Goal: Information Seeking & Learning: Understand process/instructions

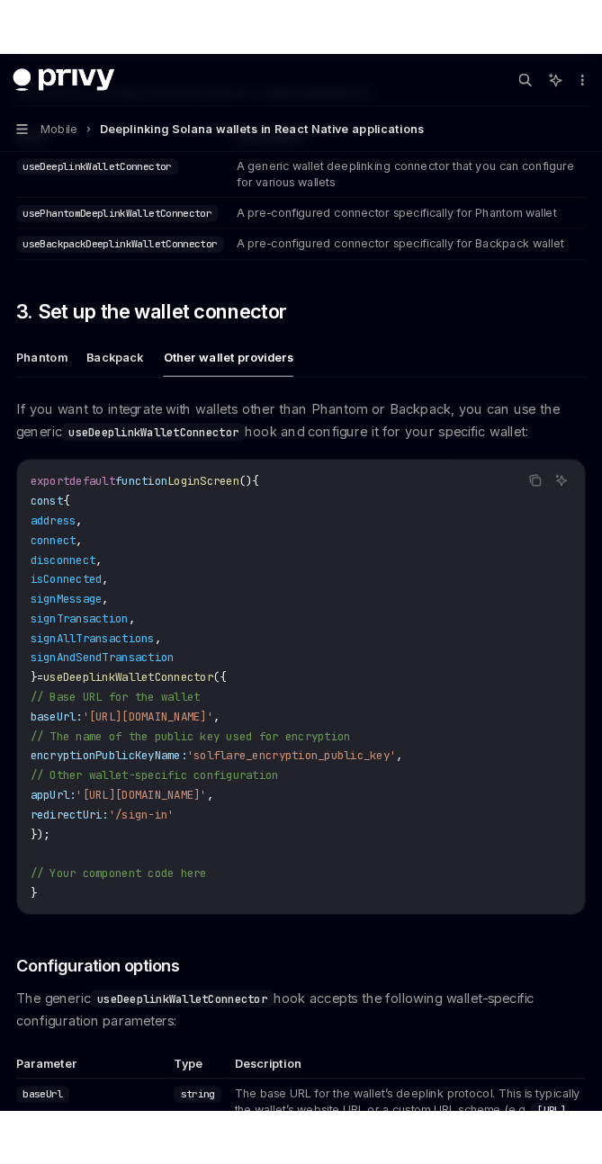
scroll to position [943, 0]
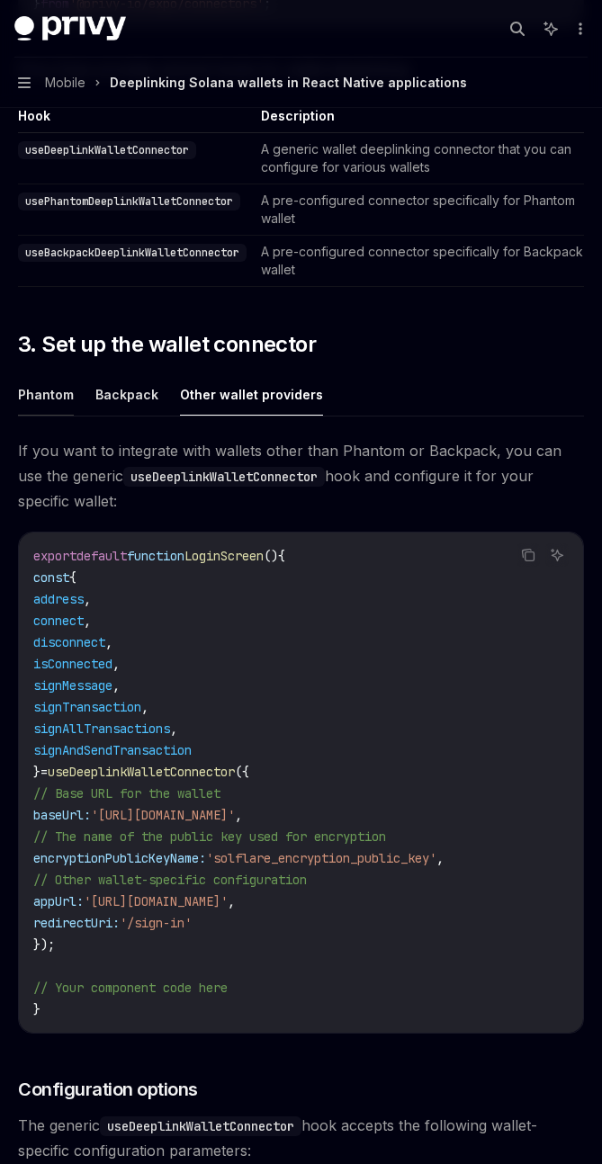
click at [49, 397] on button "Phantom" at bounding box center [46, 394] width 56 height 42
type textarea "*"
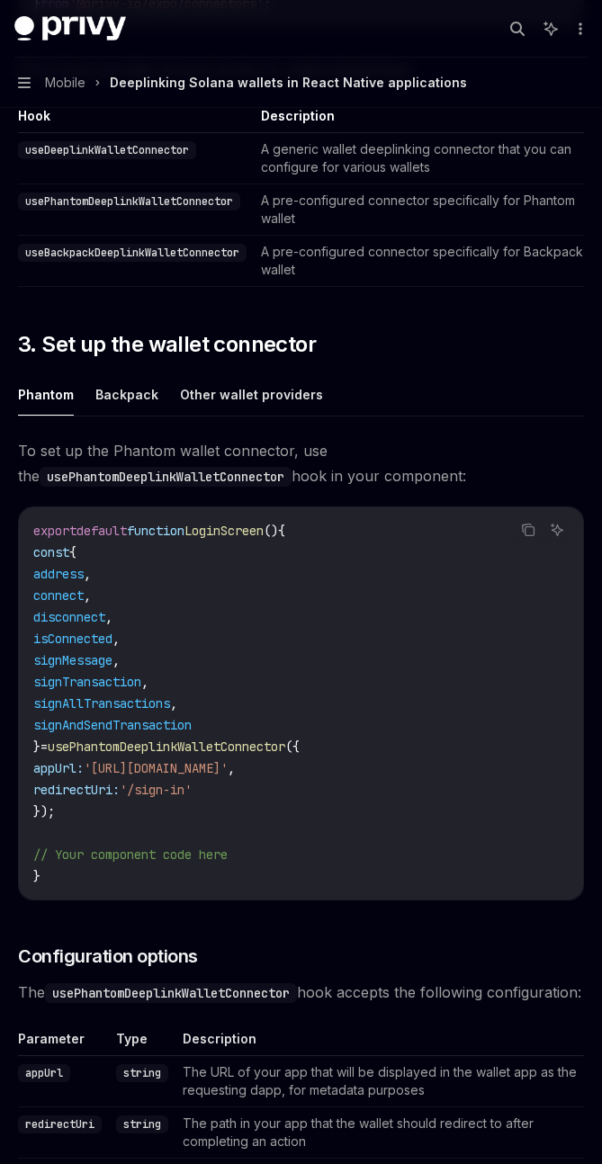
click at [96, 814] on code "export default function LoginScreen () { const { address , connect , disconnect…" at bounding box center [300, 703] width 535 height 367
drag, startPoint x: 93, startPoint y: 814, endPoint x: 48, endPoint y: 554, distance: 263.7
click at [48, 554] on code "export default function LoginScreen () { const { address , connect , disconnect…" at bounding box center [300, 703] width 535 height 367
copy code "const { address , connect , disconnect , isConnected , signMessage , signTransa…"
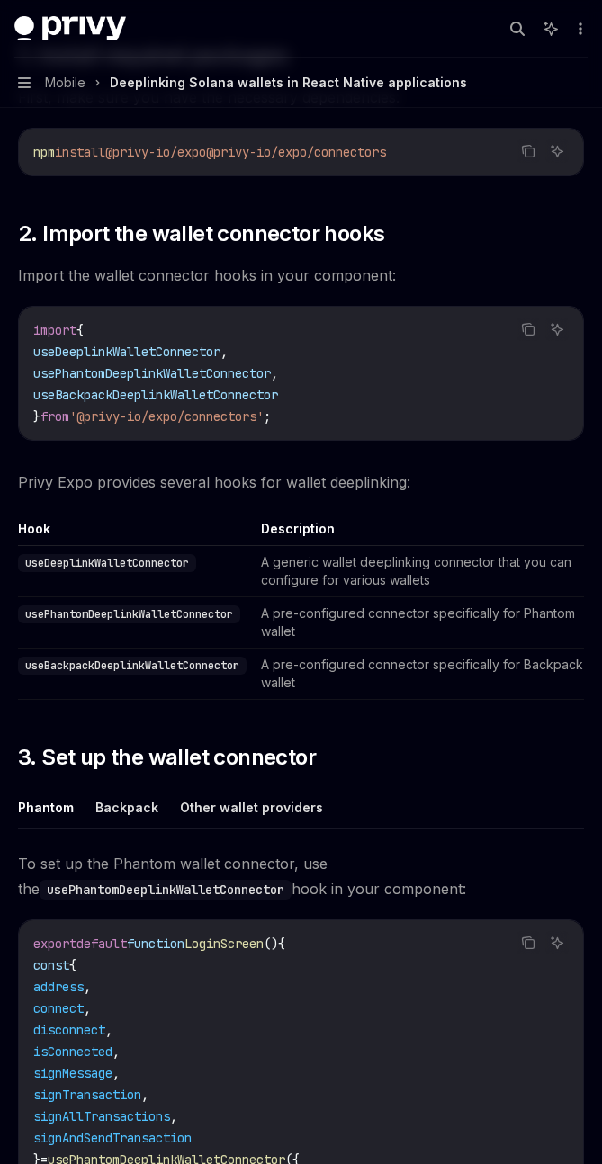
scroll to position [530, 0]
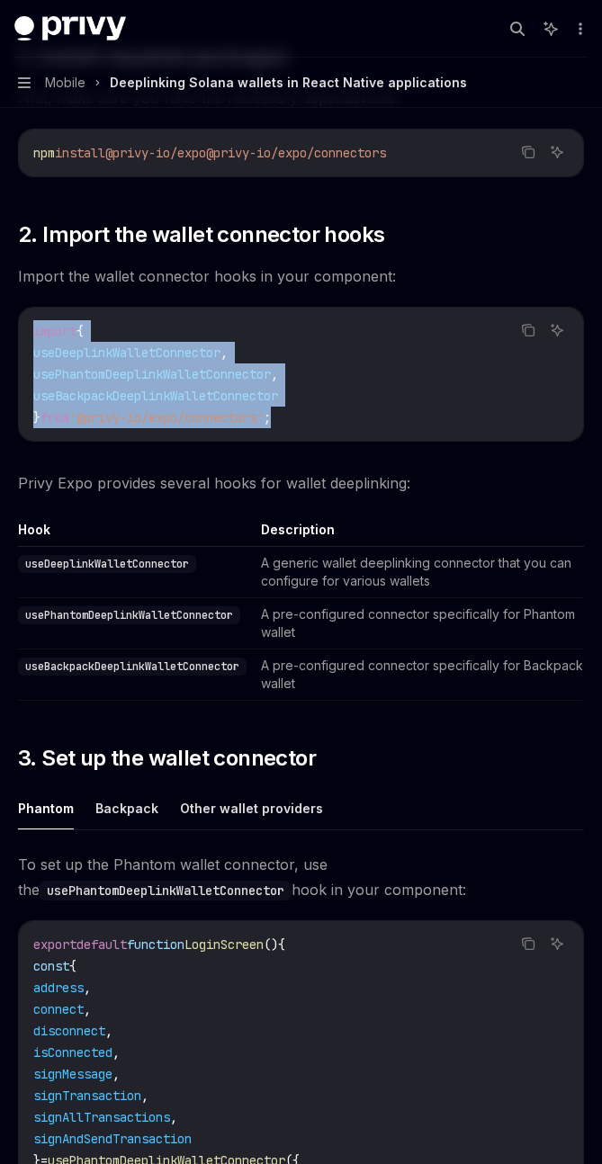
drag, startPoint x: 34, startPoint y: 335, endPoint x: 334, endPoint y: 424, distance: 312.4
click at [334, 424] on code "import { useDeeplinkWalletConnector , usePhantomDeeplinkWalletConnector , useBa…" at bounding box center [300, 374] width 535 height 108
copy code "import { useDeeplinkWalletConnector , usePhantomDeeplinkWalletConnector , useBa…"
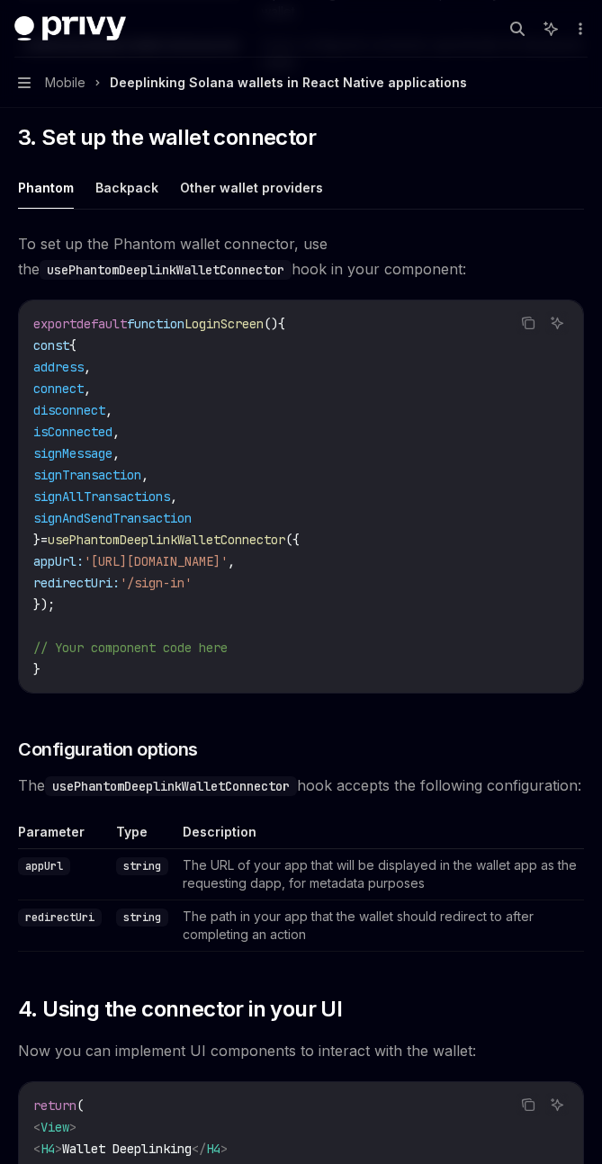
scroll to position [1148, 0]
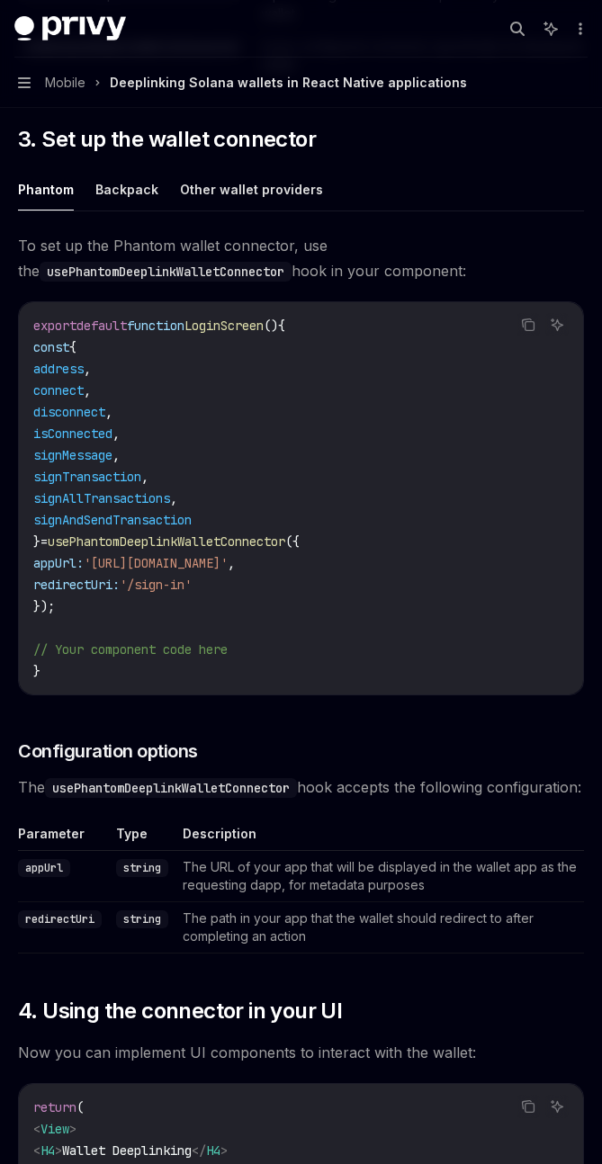
click at [112, 454] on span "signMessage" at bounding box center [72, 455] width 79 height 16
copy span "signMessage"
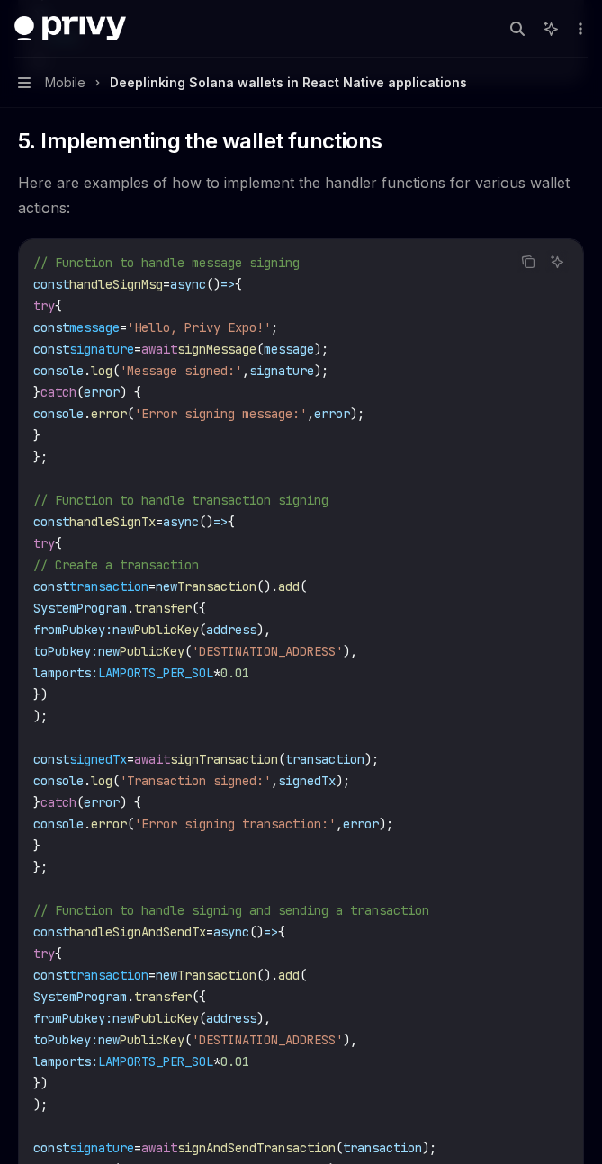
scroll to position [2606, 0]
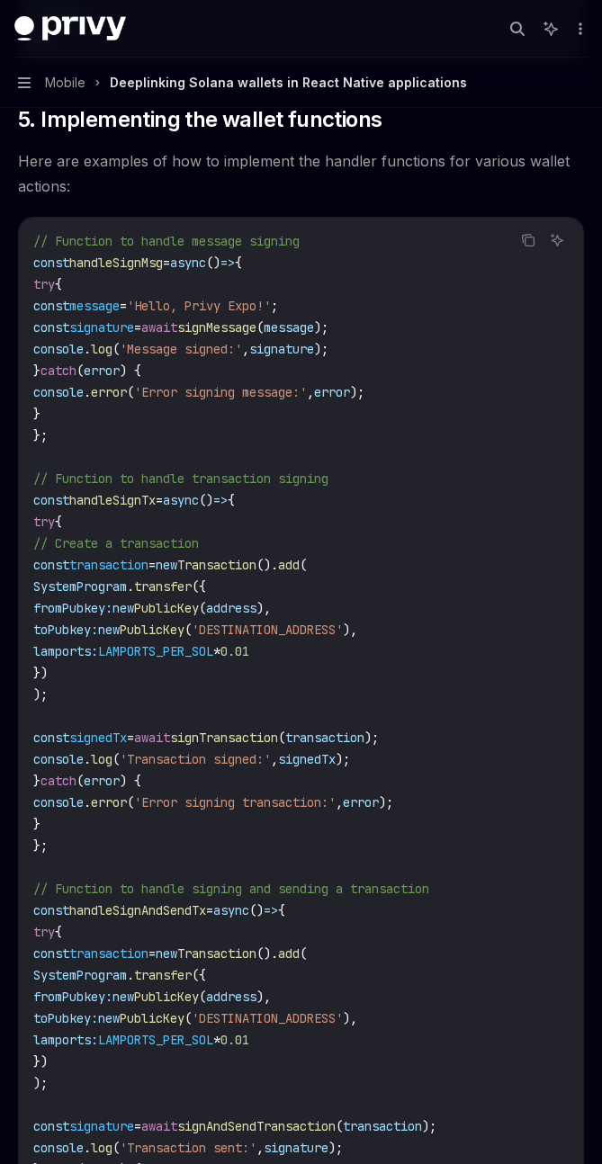
click at [177, 335] on span "await" at bounding box center [159, 327] width 36 height 16
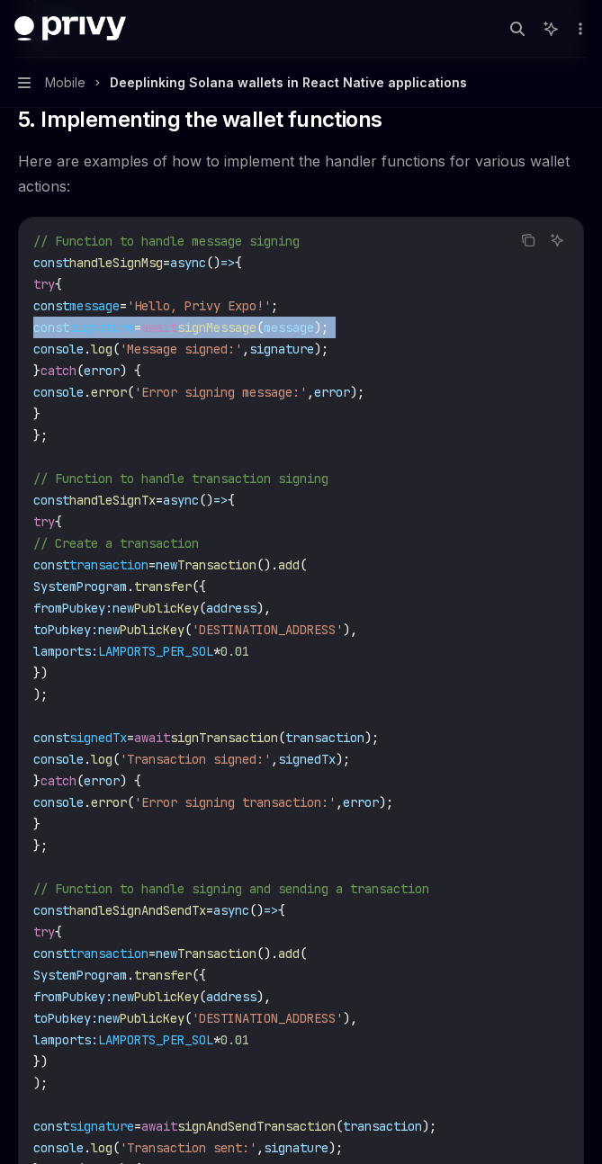
click at [177, 335] on span "await" at bounding box center [159, 327] width 36 height 16
click at [134, 335] on span "signature" at bounding box center [101, 327] width 65 height 16
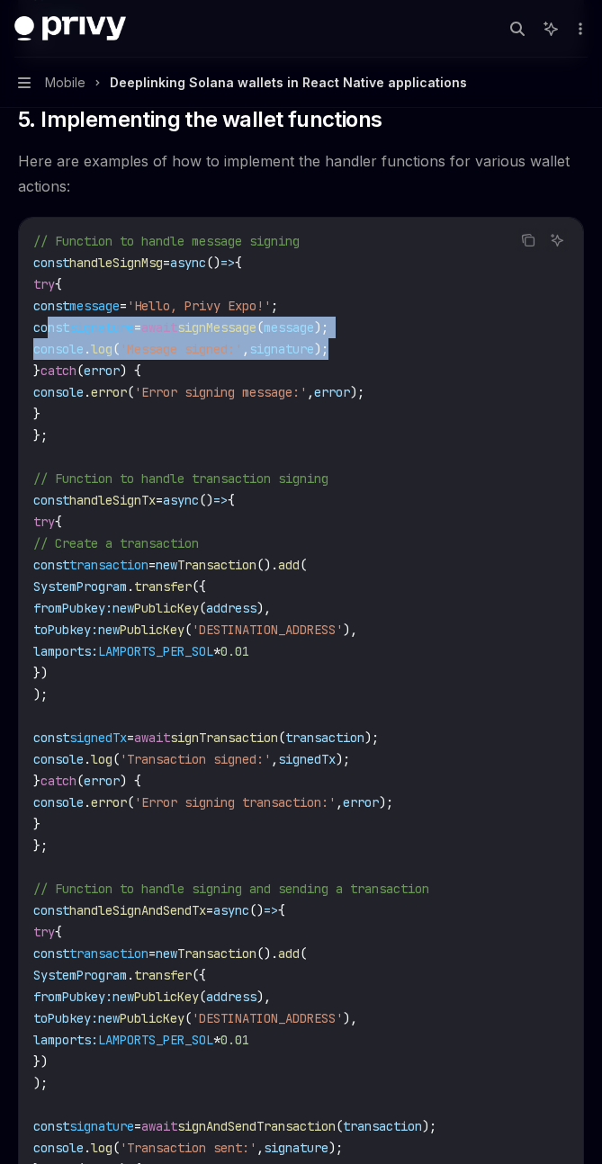
drag, startPoint x: 46, startPoint y: 351, endPoint x: 429, endPoint y: 375, distance: 383.8
click at [429, 375] on code "// Function to handle message signing const handleSignMsg = async () => { try {…" at bounding box center [300, 1028] width 535 height 1597
copy code "const signature = await signMessage ( message ); console . log ( 'Message signe…"
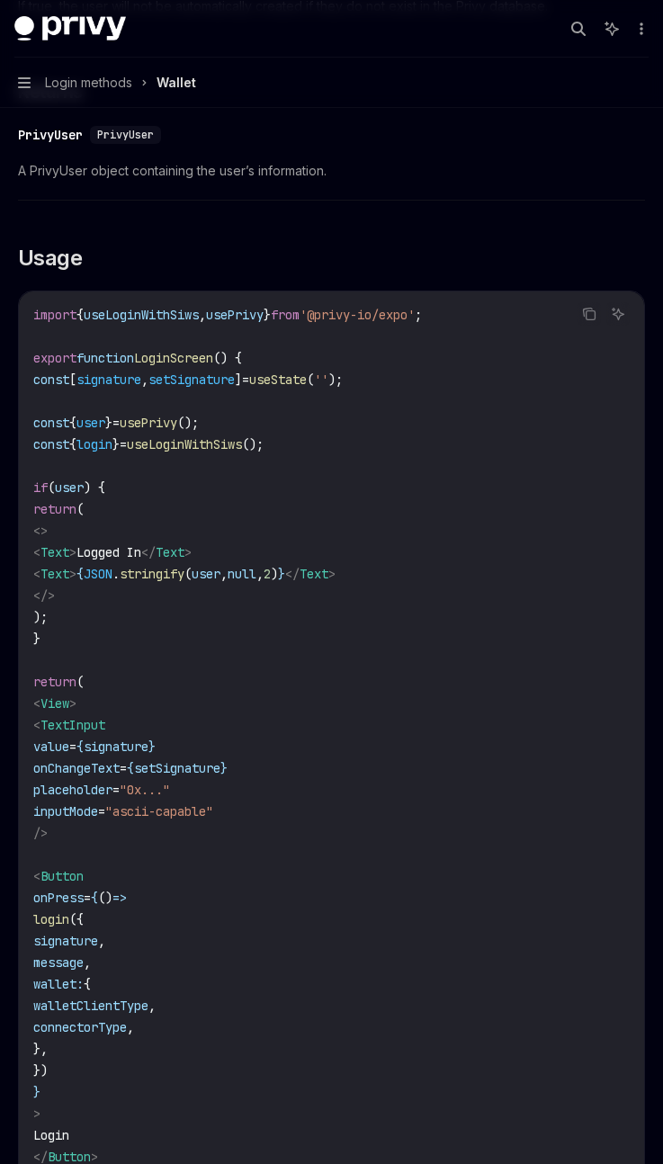
scroll to position [3415, 0]
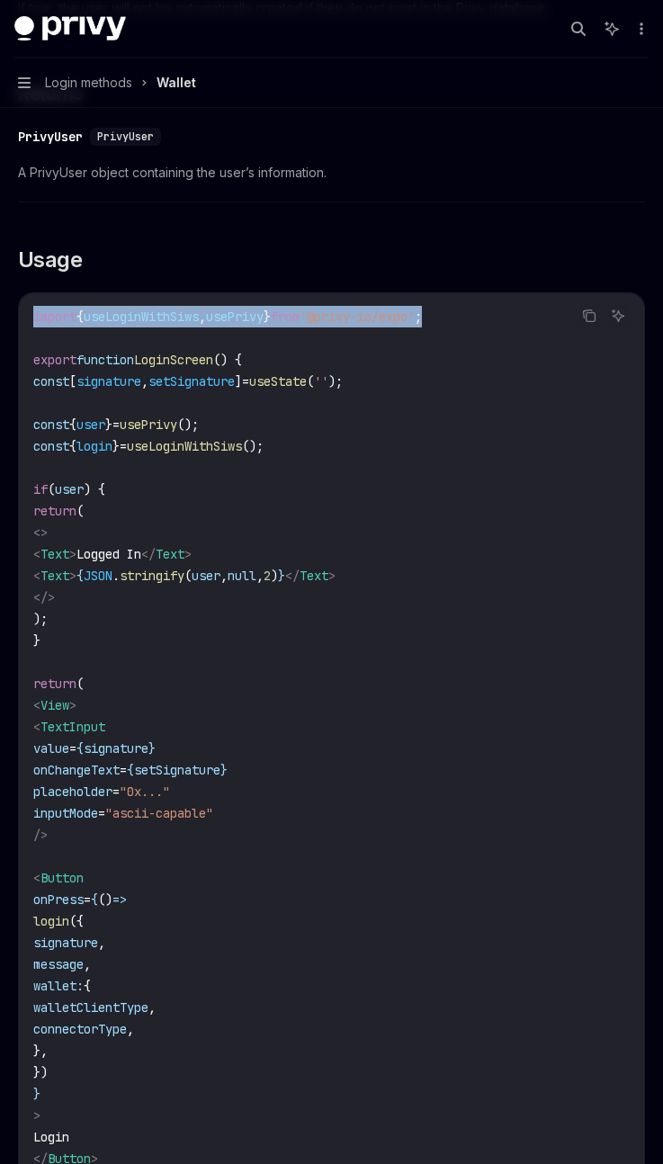
drag, startPoint x: 501, startPoint y: 335, endPoint x: 14, endPoint y: 332, distance: 486.5
copy span "import { useLoginWithSiws , usePrivy } from '@privy-io/expo' ;"
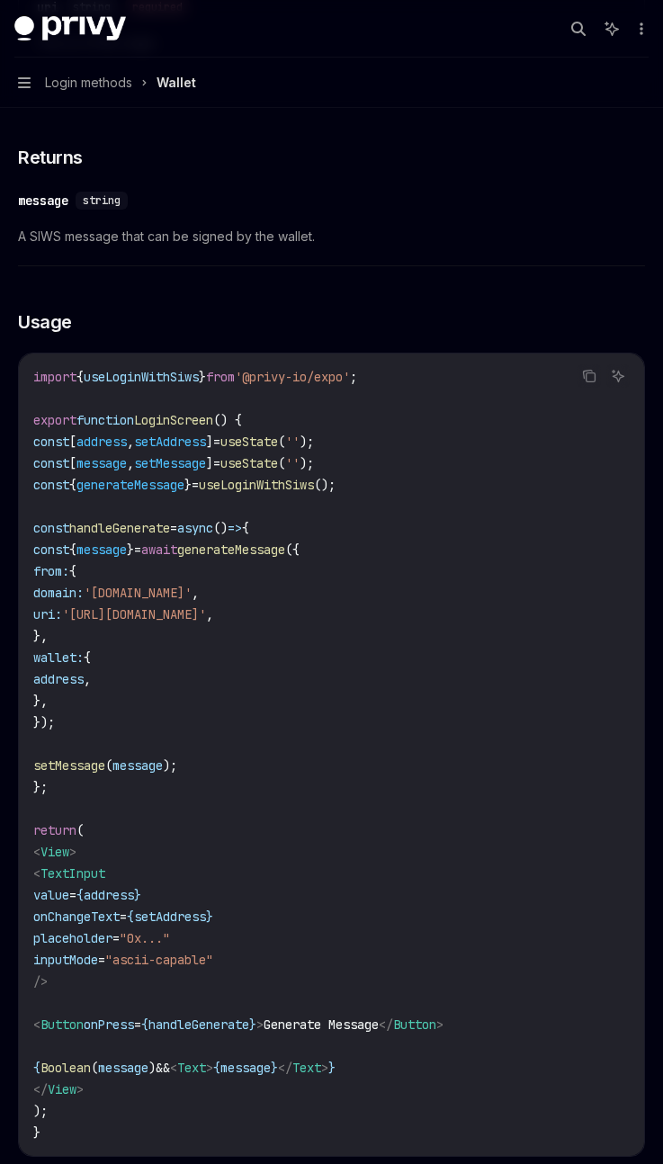
scroll to position [1356, 0]
drag, startPoint x: 43, startPoint y: 446, endPoint x: 229, endPoint y: 799, distance: 399.4
click at [229, 799] on code "import { useLoginWithSiws } from '@privy-io/expo' ; export function LoginScreen…" at bounding box center [331, 755] width 596 height 777
copy code "const [ address , setAddress ] = useState ( '' ); const [ message , setMessage …"
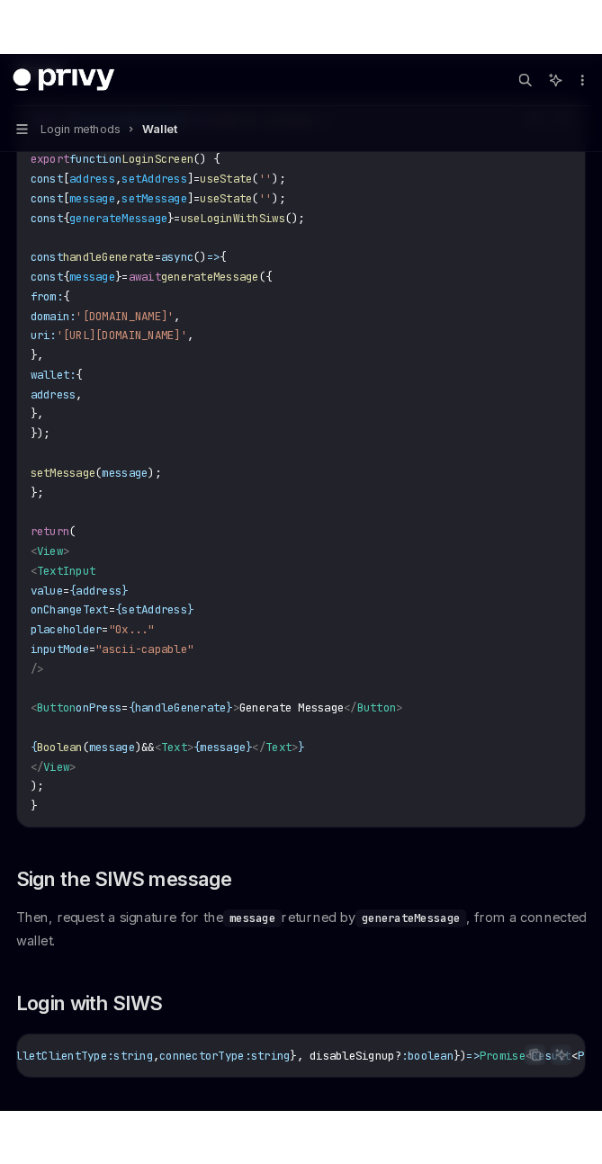
scroll to position [1663, 0]
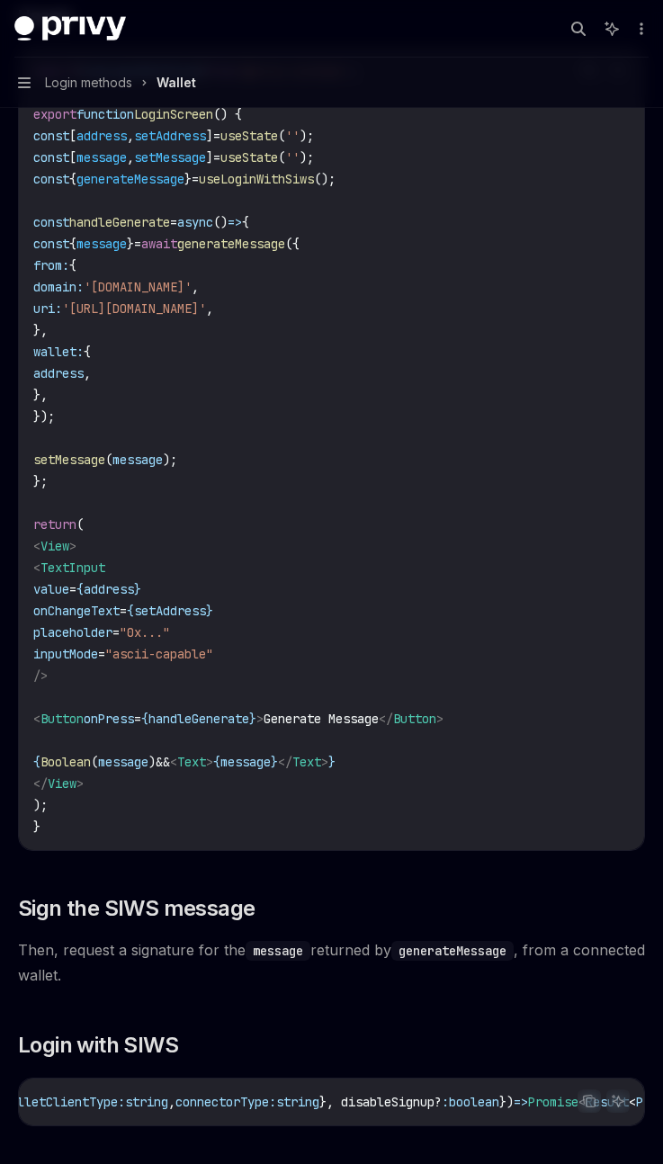
type textarea "*"
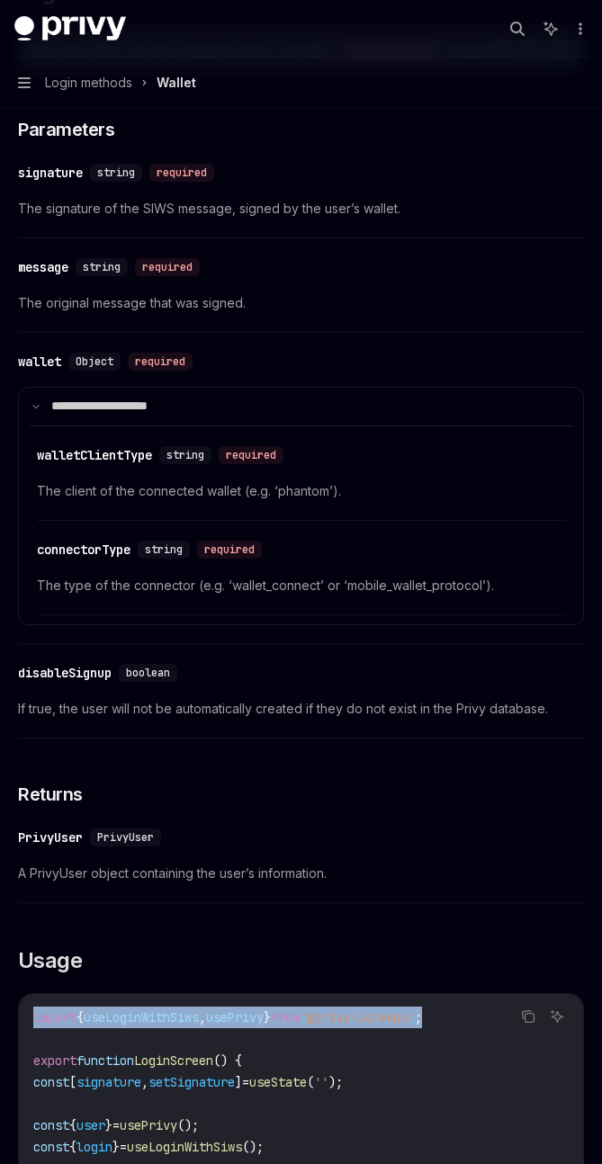
scroll to position [2405, 0]
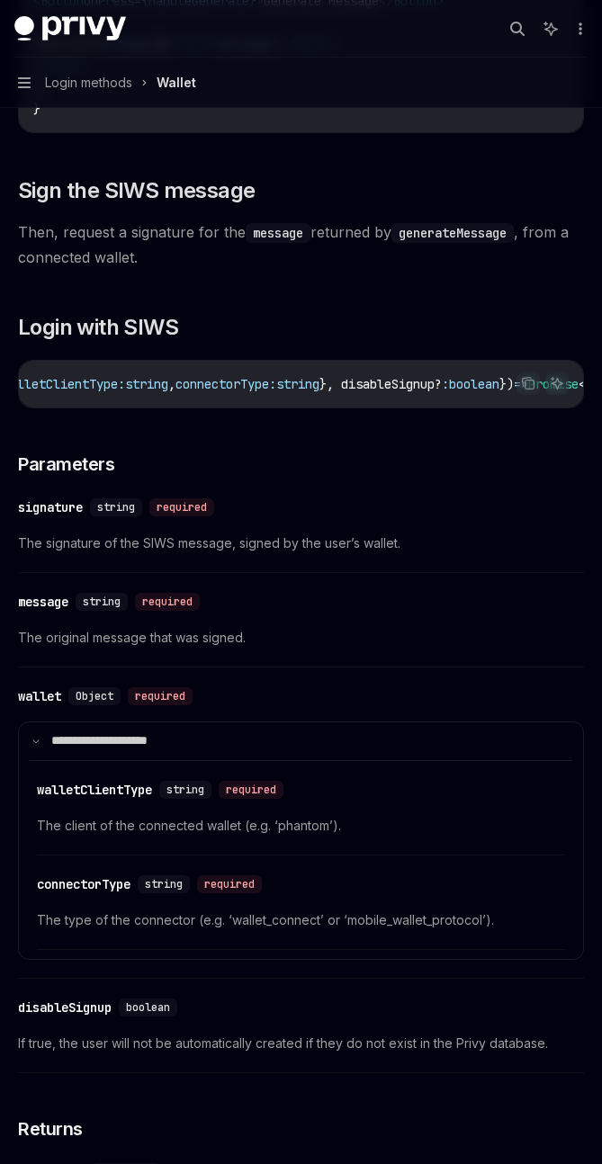
drag, startPoint x: 274, startPoint y: 432, endPoint x: 346, endPoint y: 432, distance: 71.9
click at [346, 407] on div "login ({ signature: string , message: string , wallet: { walletClientType: stri…" at bounding box center [301, 384] width 564 height 47
drag, startPoint x: 363, startPoint y: 440, endPoint x: 208, endPoint y: 434, distance: 155.7
click at [208, 408] on div "Copy Ask AI login ({ signature: string , message: string , wallet: { walletClie…" at bounding box center [301, 384] width 566 height 49
drag, startPoint x: 246, startPoint y: 439, endPoint x: 105, endPoint y: 439, distance: 141.2
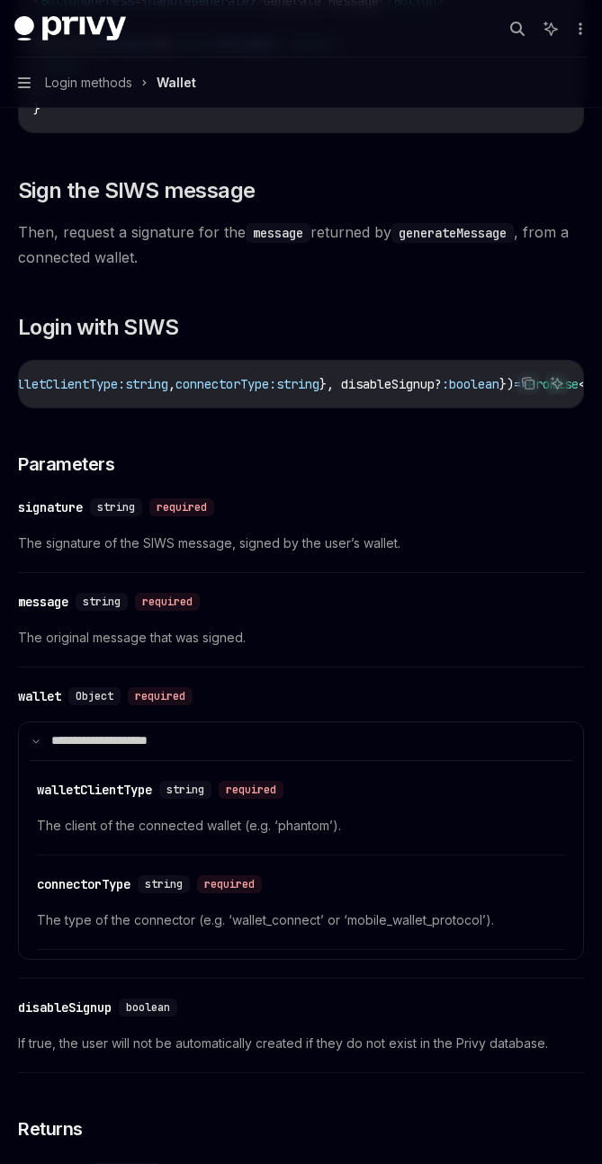
click at [105, 407] on div "login ({ signature: string , message: string , wallet: { walletClientType: stri…" at bounding box center [301, 384] width 564 height 47
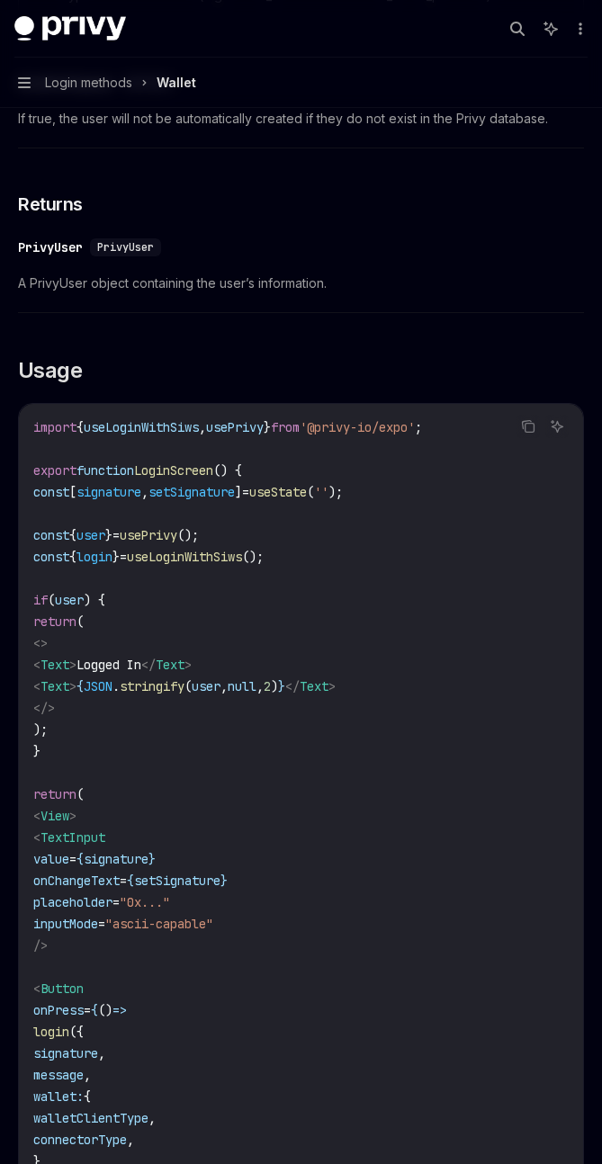
scroll to position [3516, 0]
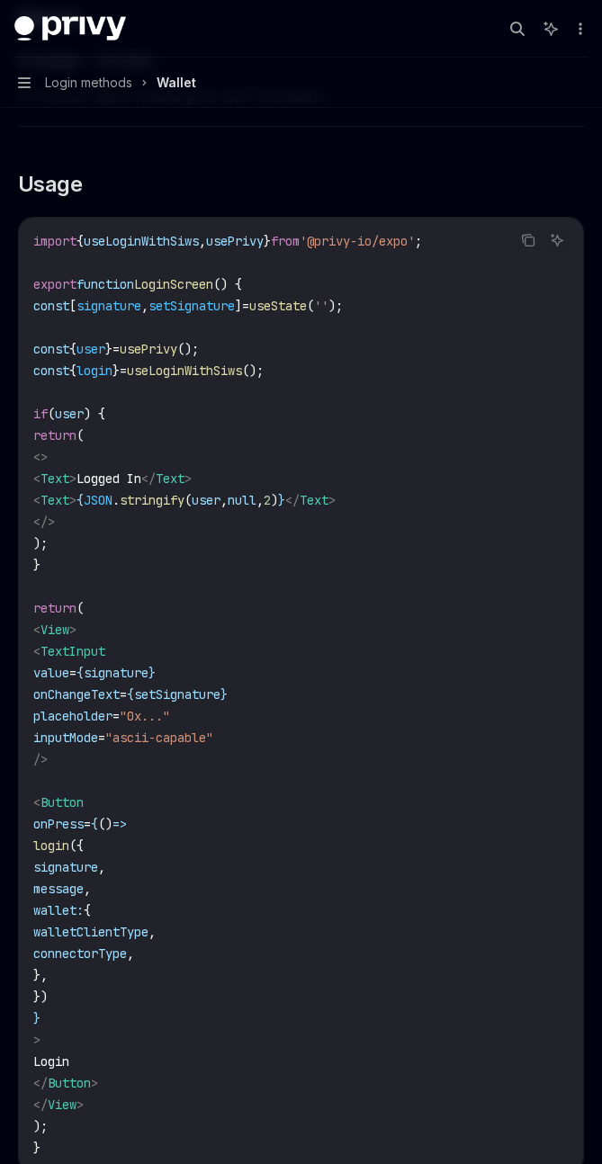
click at [242, 379] on span "useLoginWithSiws" at bounding box center [184, 370] width 115 height 16
copy code "const { login } = useLoginWithSiws ();"
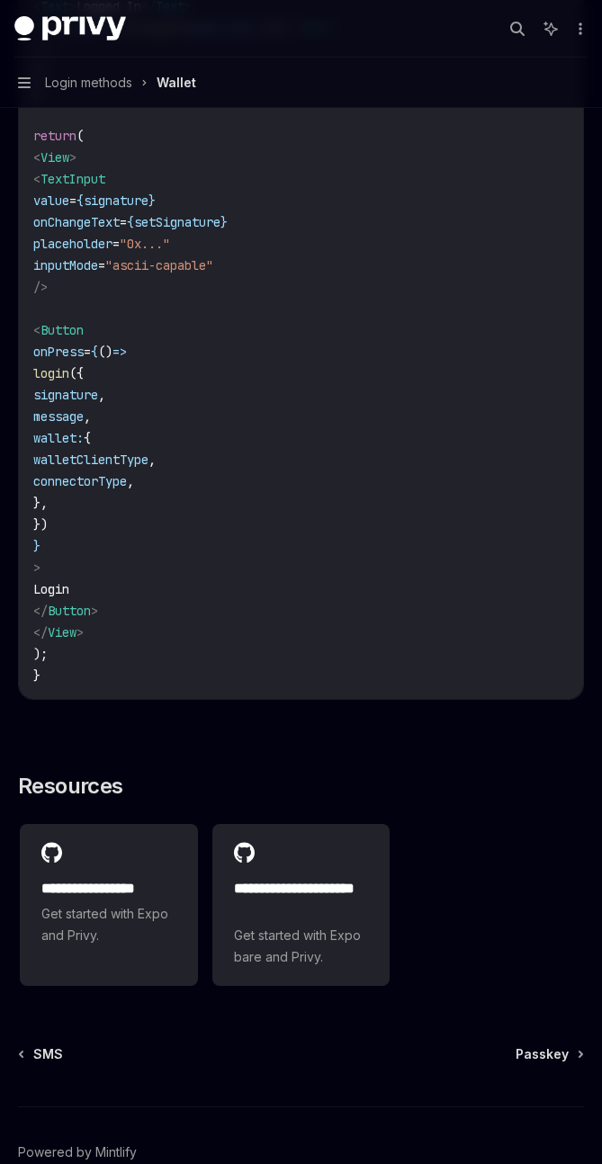
scroll to position [3992, 0]
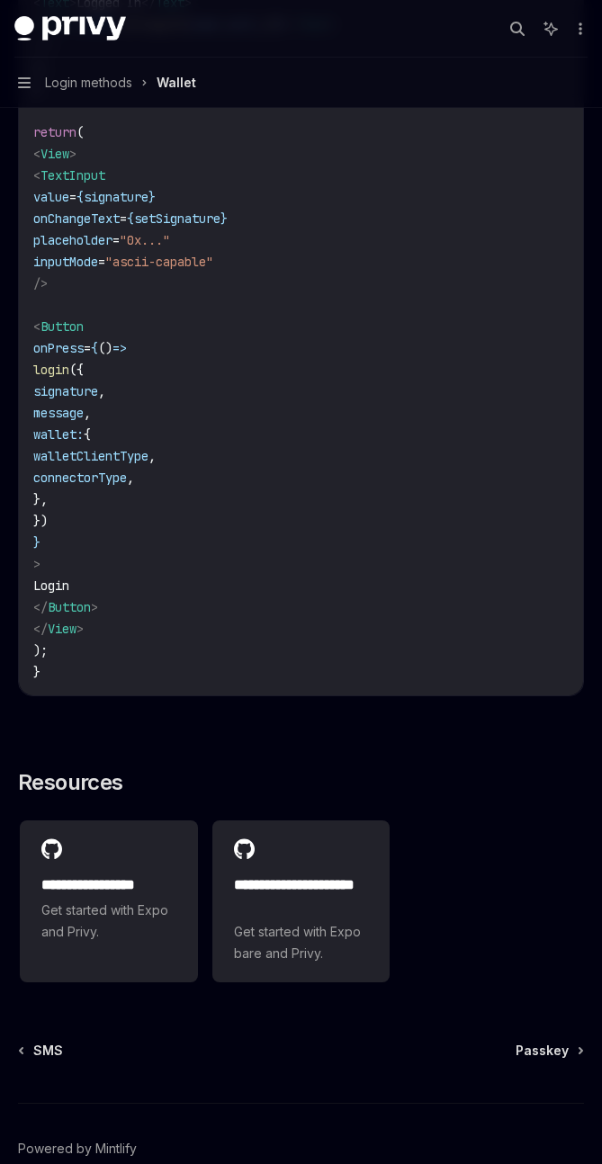
click at [98, 399] on span "signature" at bounding box center [65, 391] width 65 height 16
copy span "signature"
click at [148, 464] on span "walletClientType" at bounding box center [90, 456] width 115 height 16
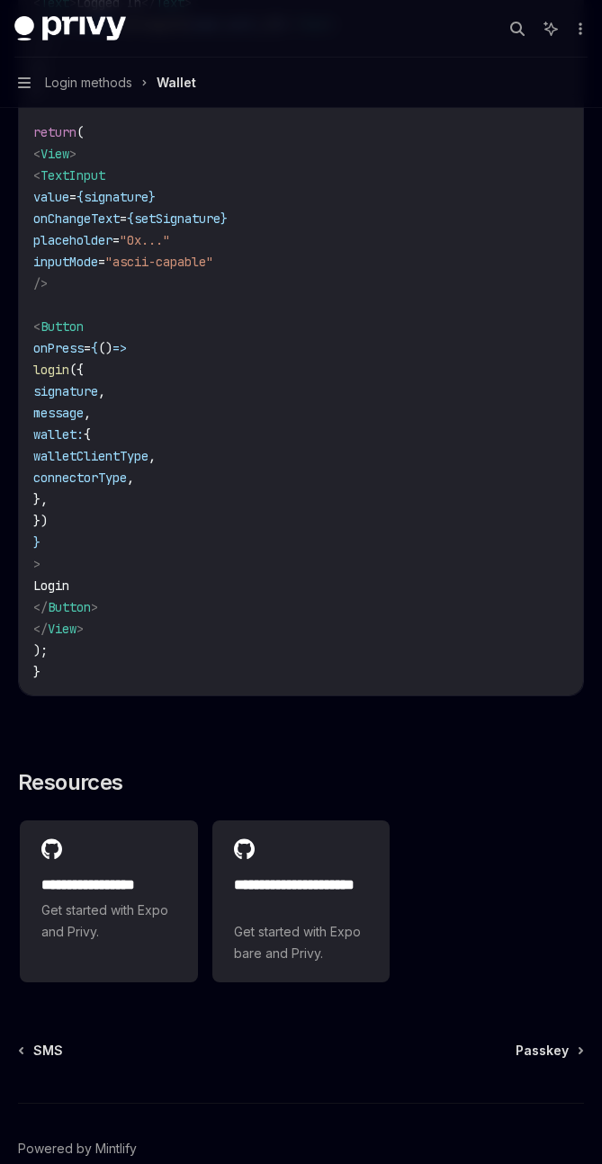
copy span "walletClientType"
click at [127, 486] on span "connectorType" at bounding box center [80, 477] width 94 height 16
copy span "connectorType"
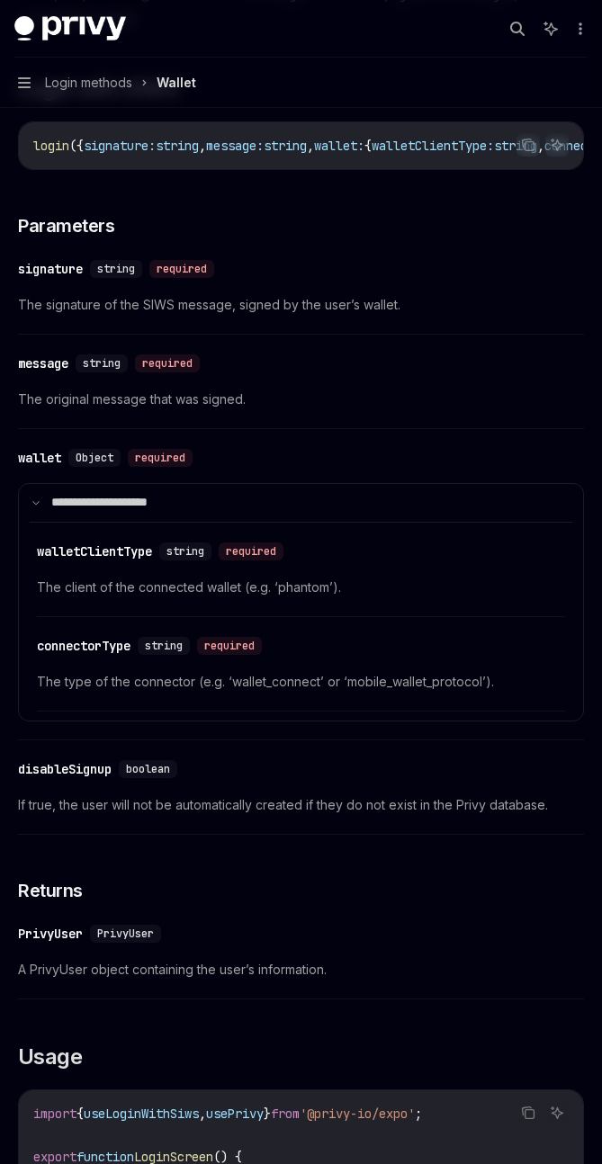
scroll to position [2645, 0]
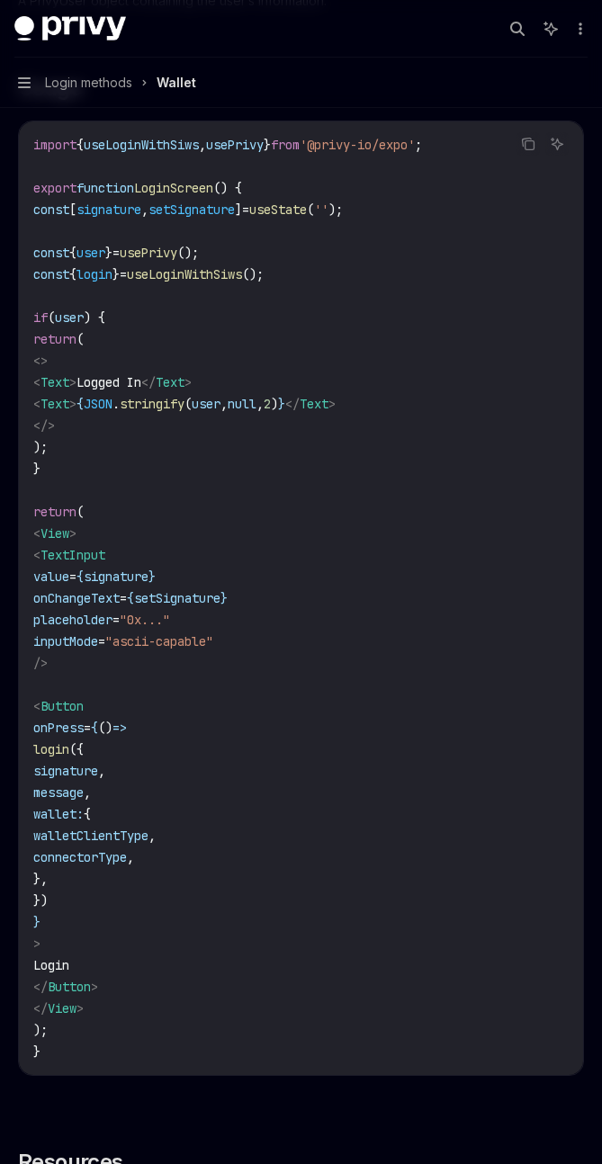
scroll to position [3997, 0]
